Goal: Find specific page/section: Find specific page/section

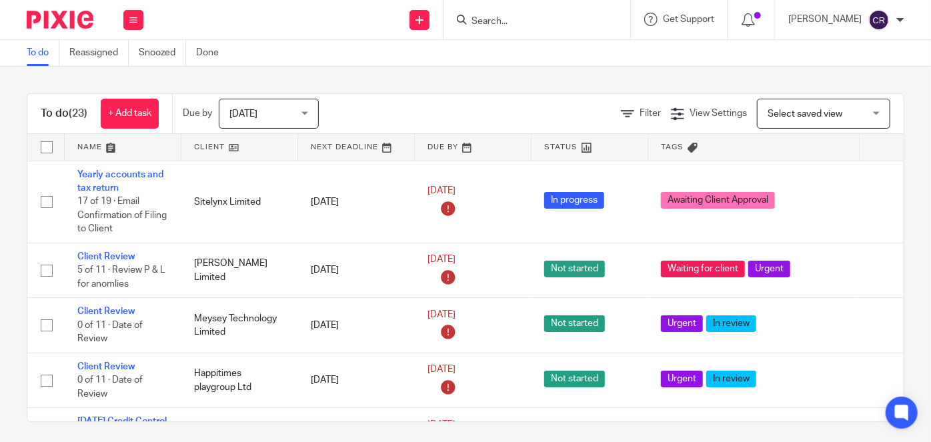
click at [512, 21] on input "Search" at bounding box center [530, 22] width 120 height 12
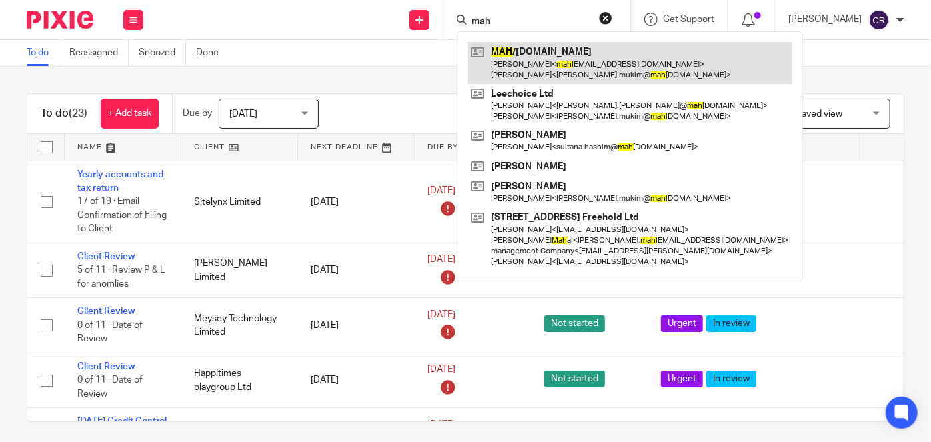
type input "mah"
click at [560, 61] on link at bounding box center [630, 62] width 325 height 41
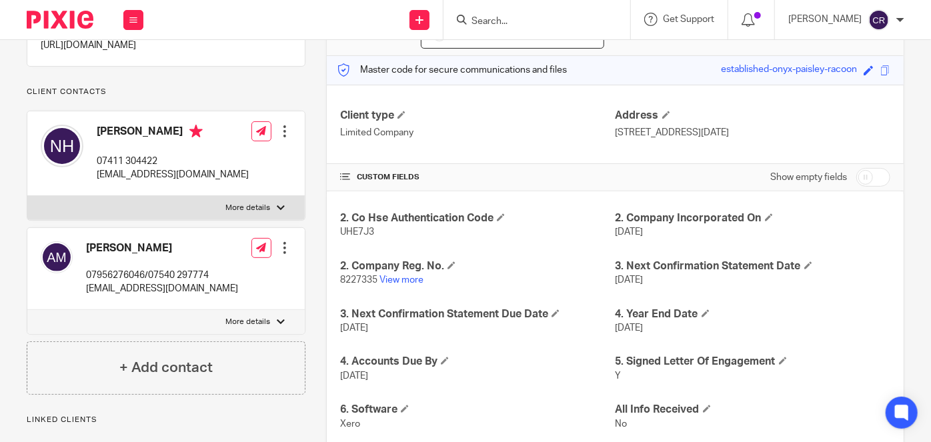
scroll to position [181, 0]
